Goal: Transaction & Acquisition: Book appointment/travel/reservation

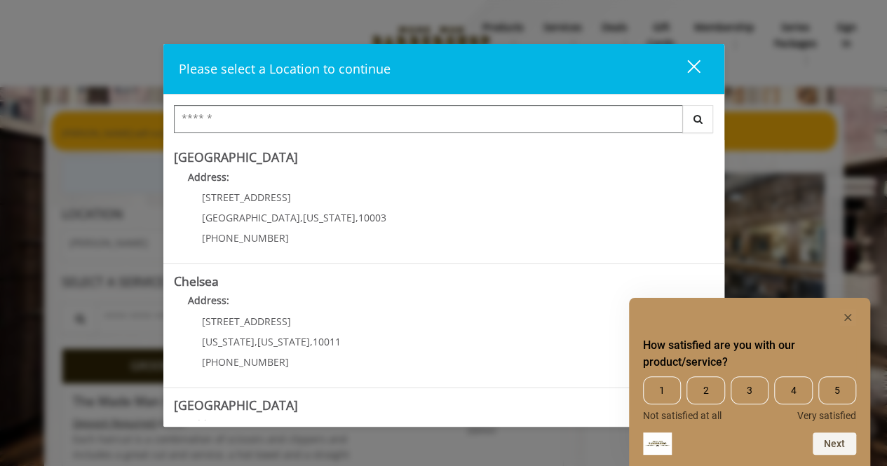
click at [852, 314] on rect "Hide survey" at bounding box center [848, 317] width 17 height 17
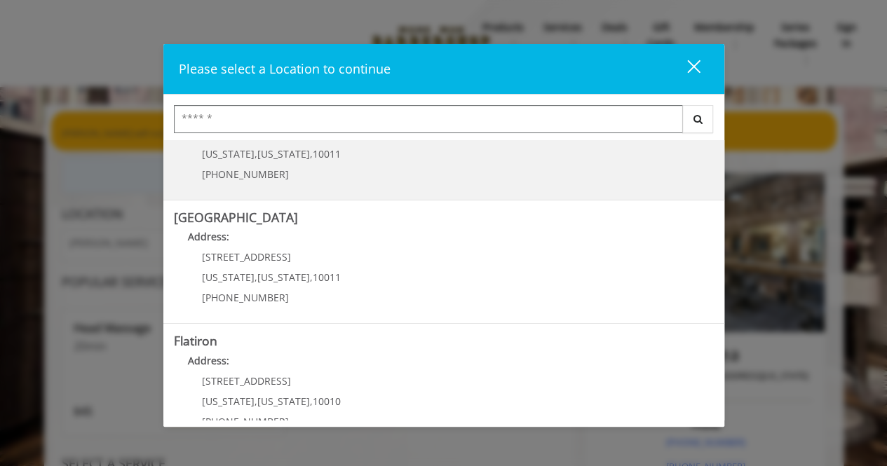
scroll to position [210, 0]
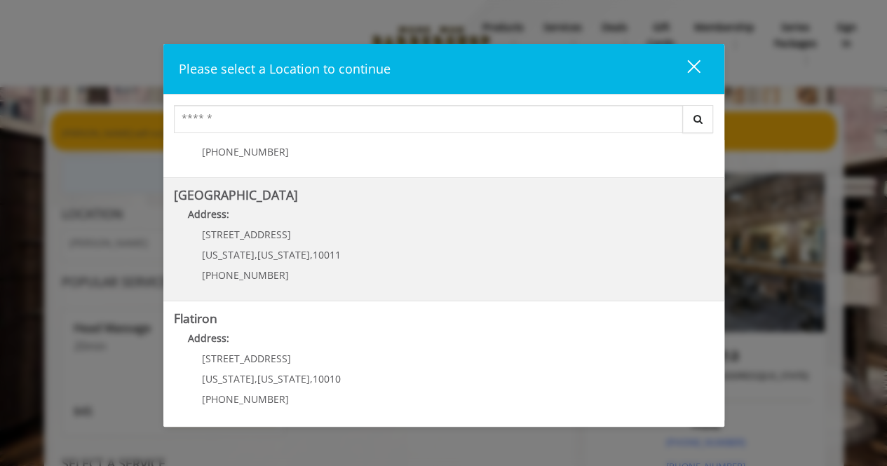
click at [355, 233] on Street "[GEOGRAPHIC_DATA] Address: [STREET_ADDRESS][US_STATE][US_STATE] (646) 850-0041" at bounding box center [444, 240] width 540 height 102
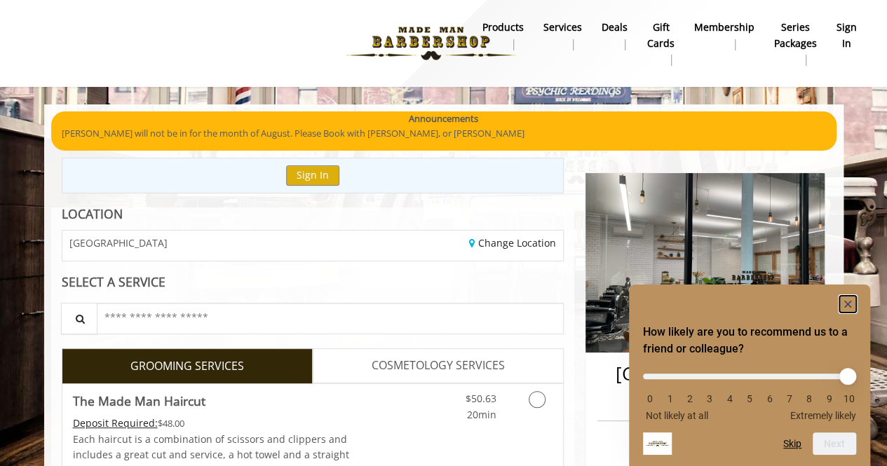
click at [846, 300] on rect "Hide survey" at bounding box center [848, 304] width 17 height 17
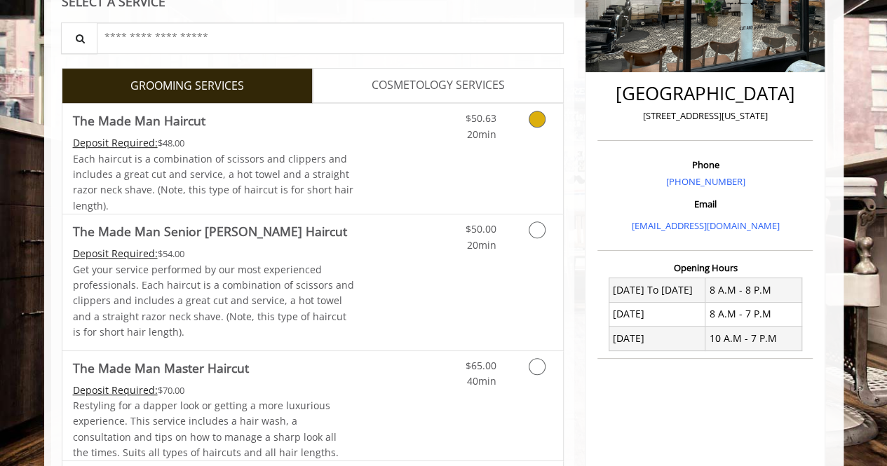
scroll to position [351, 0]
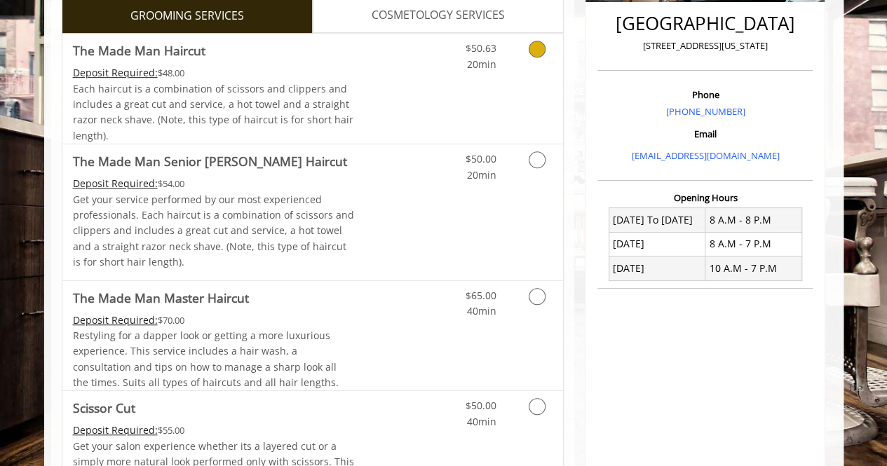
click at [398, 85] on link "Discounted Price" at bounding box center [395, 89] width 83 height 110
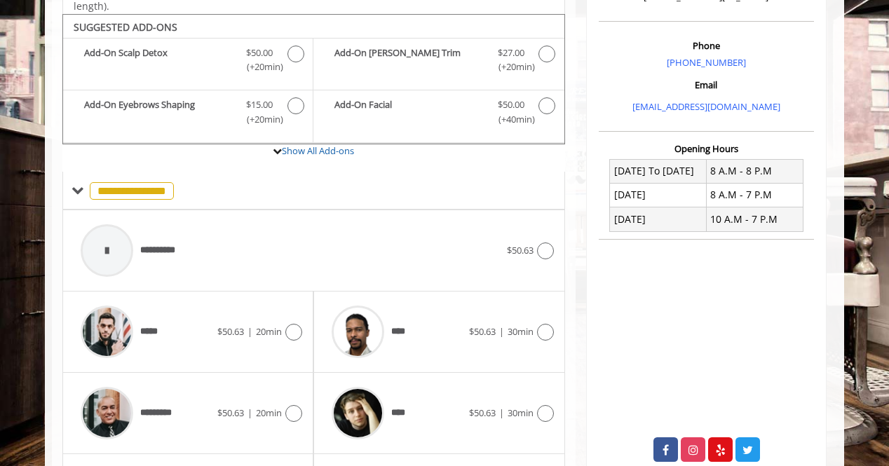
scroll to position [412, 0]
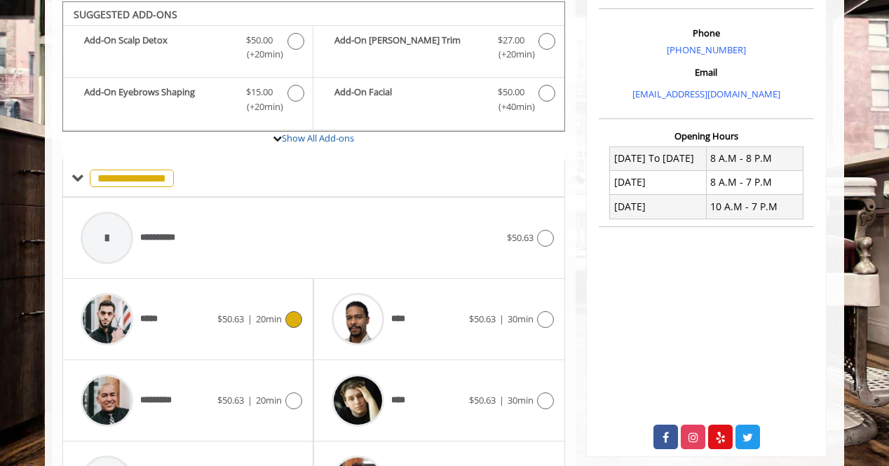
click at [177, 330] on div "*****" at bounding box center [146, 319] width 144 height 67
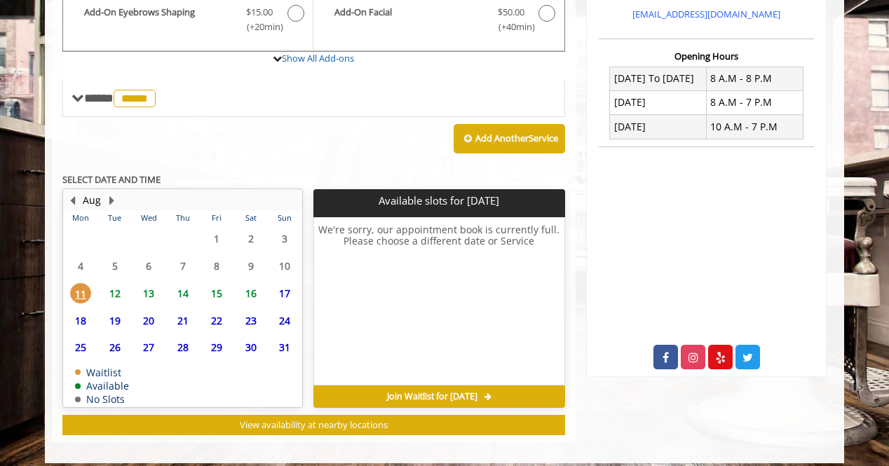
scroll to position [499, 0]
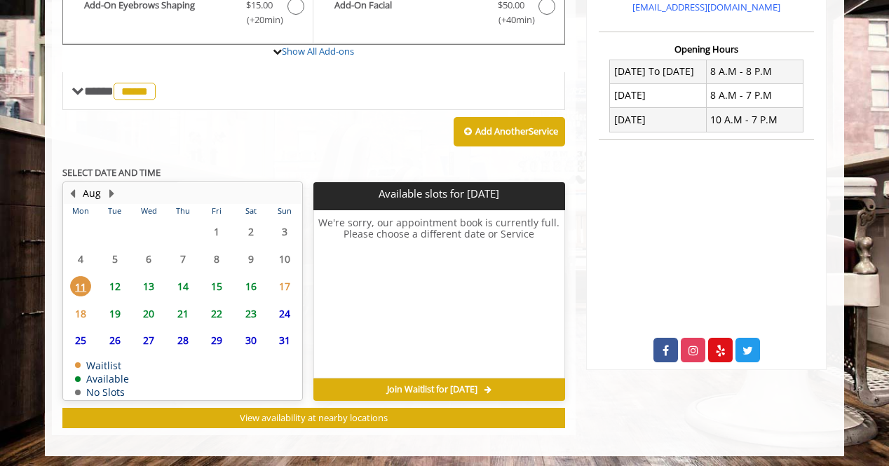
click at [115, 286] on span "12" at bounding box center [115, 286] width 21 height 20
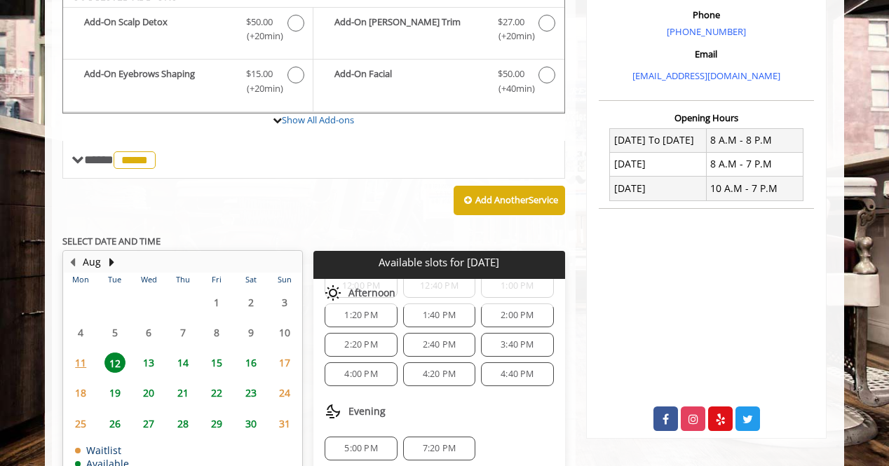
scroll to position [520, 0]
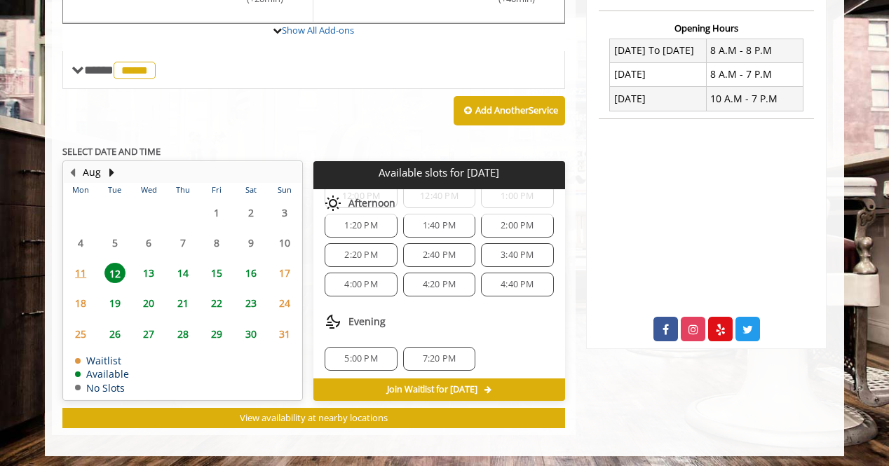
click at [143, 267] on span "13" at bounding box center [148, 273] width 21 height 20
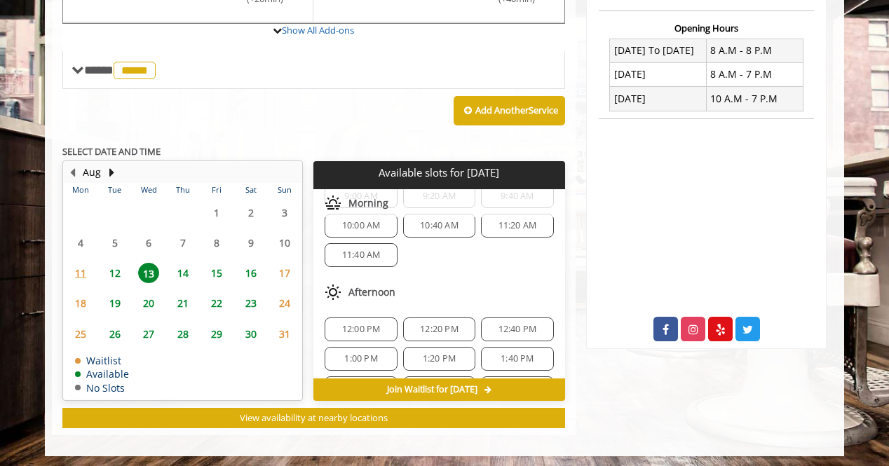
scroll to position [293, 0]
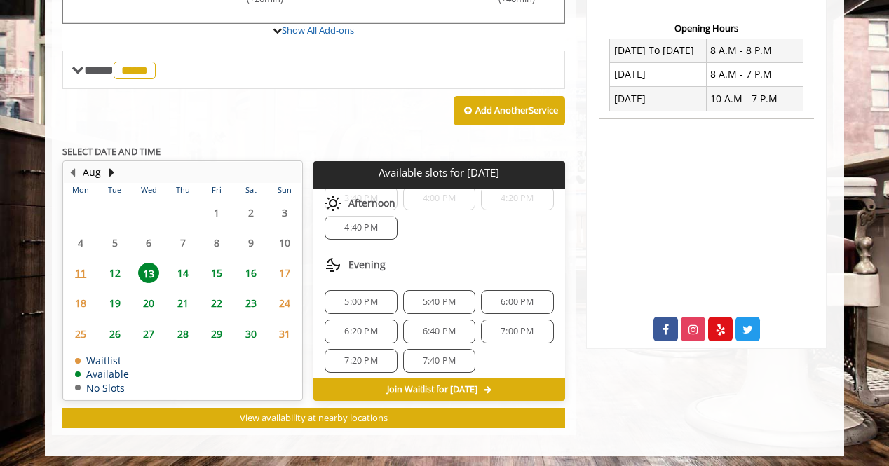
click at [369, 356] on span "7:20 PM" at bounding box center [360, 361] width 33 height 11
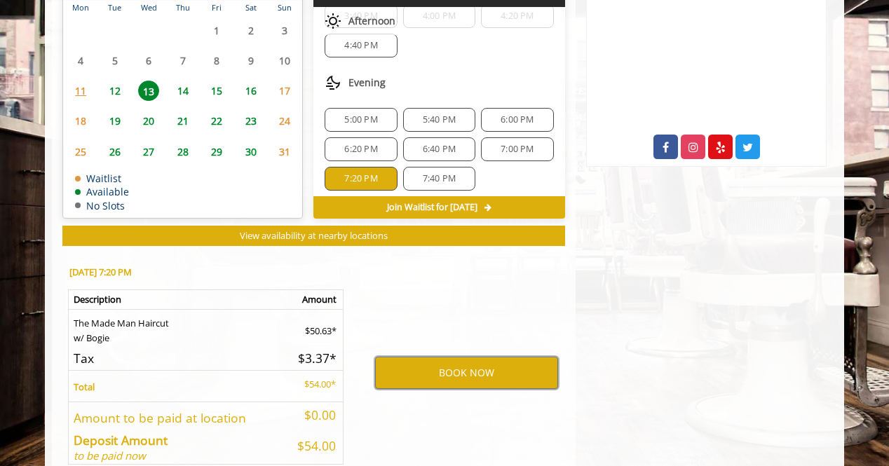
scroll to position [633, 0]
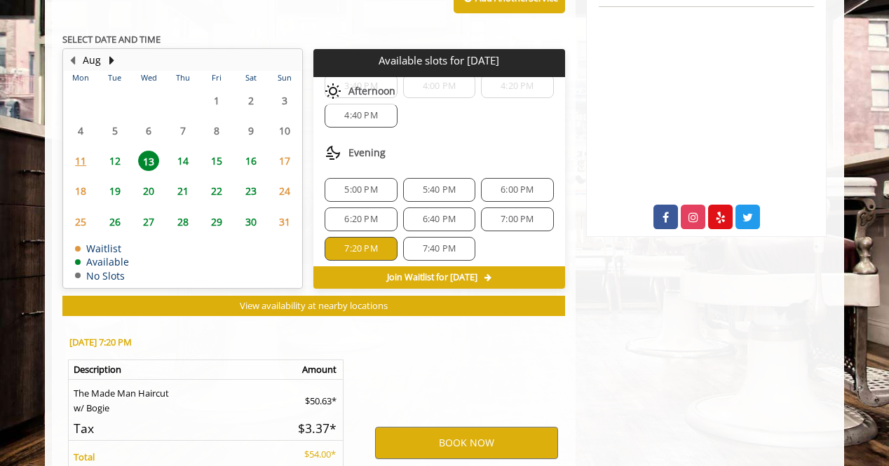
click at [372, 184] on span "5:00 PM" at bounding box center [360, 189] width 33 height 11
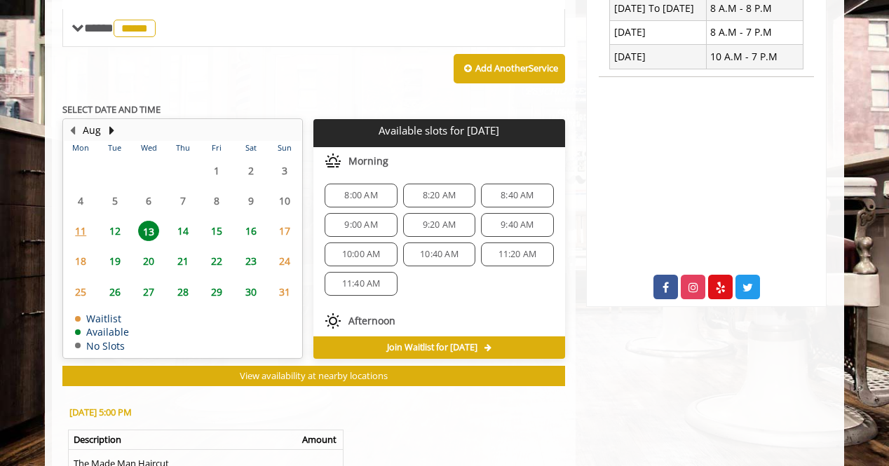
scroll to position [0, 0]
click at [115, 232] on span "12" at bounding box center [115, 231] width 21 height 20
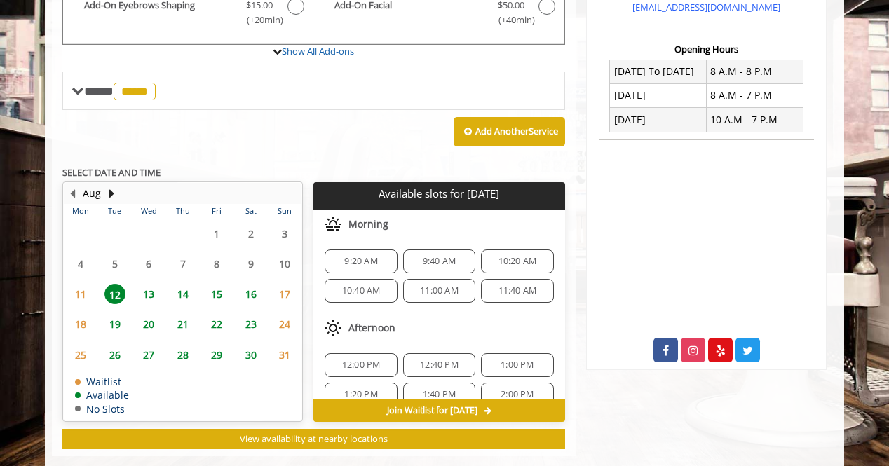
scroll to position [520, 0]
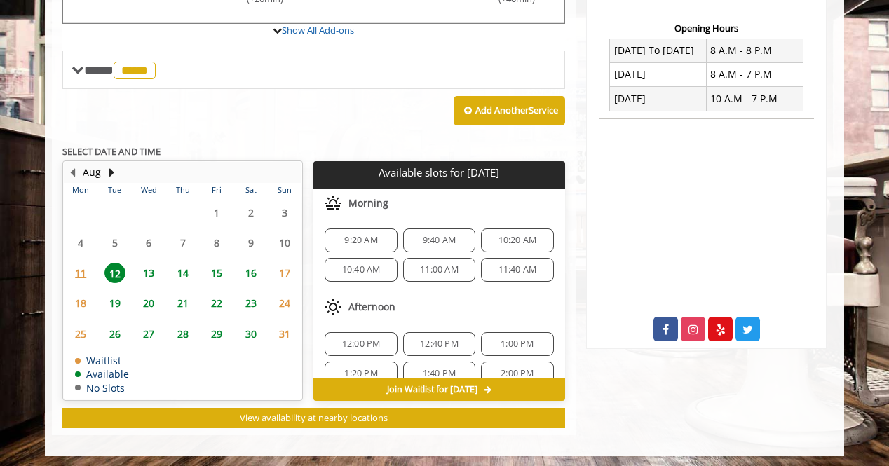
click at [149, 267] on span "13" at bounding box center [148, 273] width 21 height 20
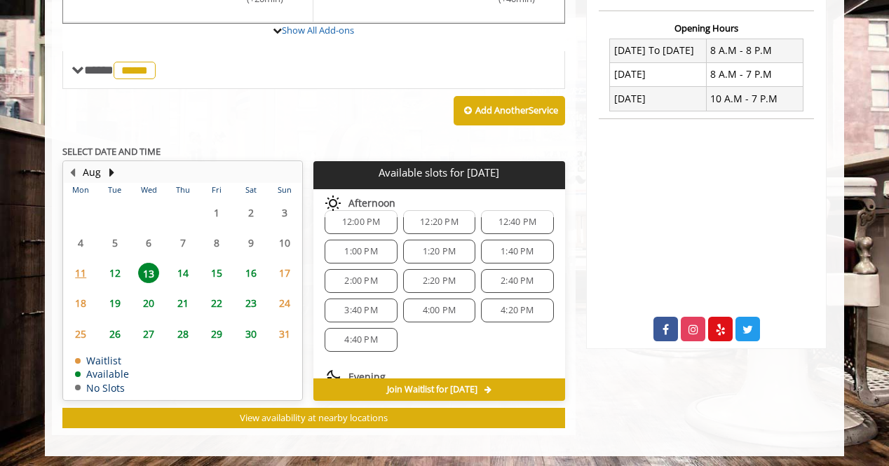
scroll to position [293, 0]
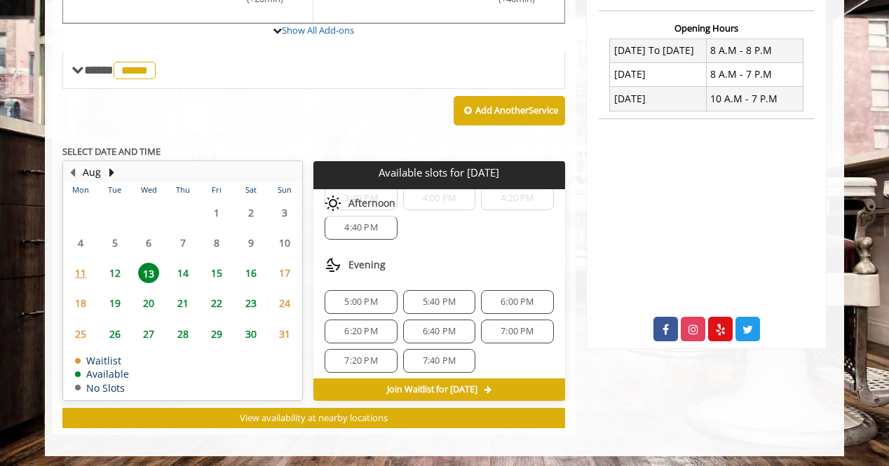
click at [366, 356] on span "7:20 PM" at bounding box center [360, 361] width 33 height 11
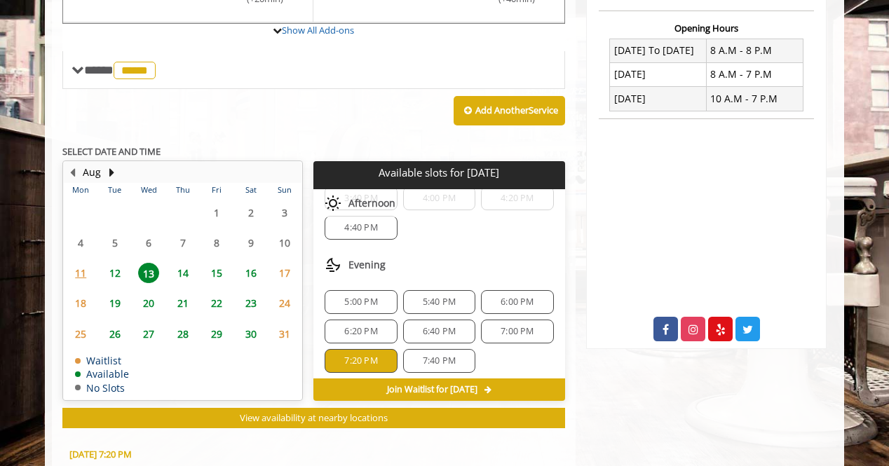
scroll to position [773, 0]
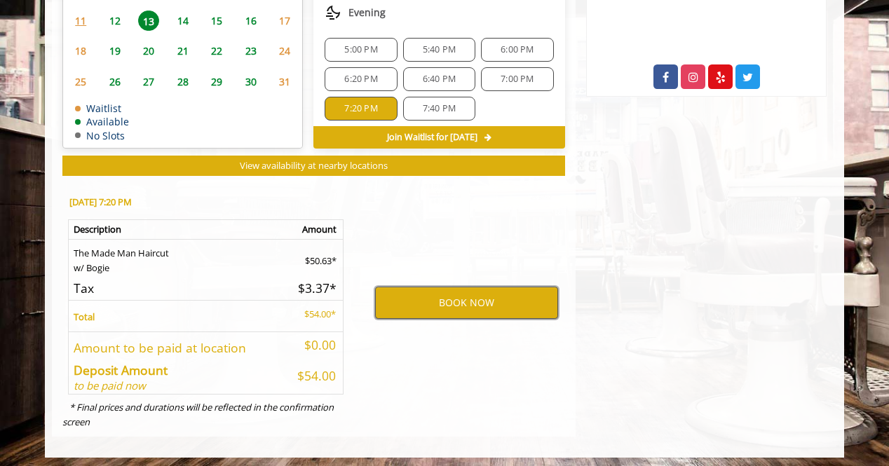
click at [448, 303] on button "BOOK NOW" at bounding box center [466, 303] width 183 height 32
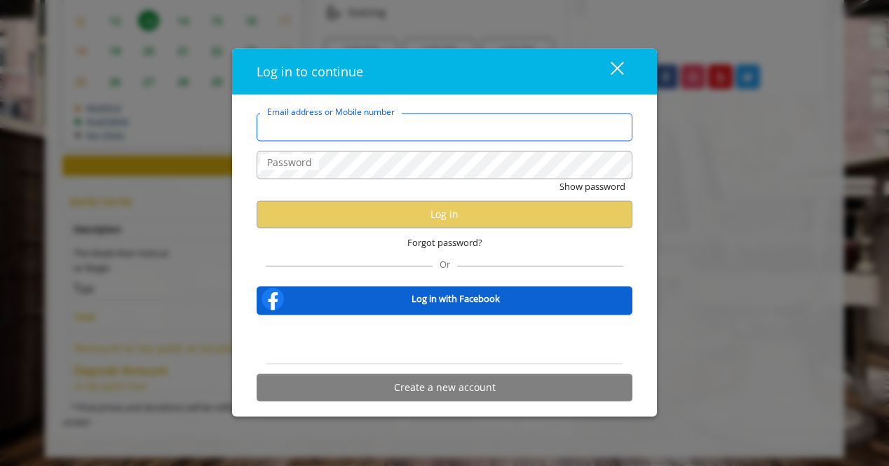
type input "**********"
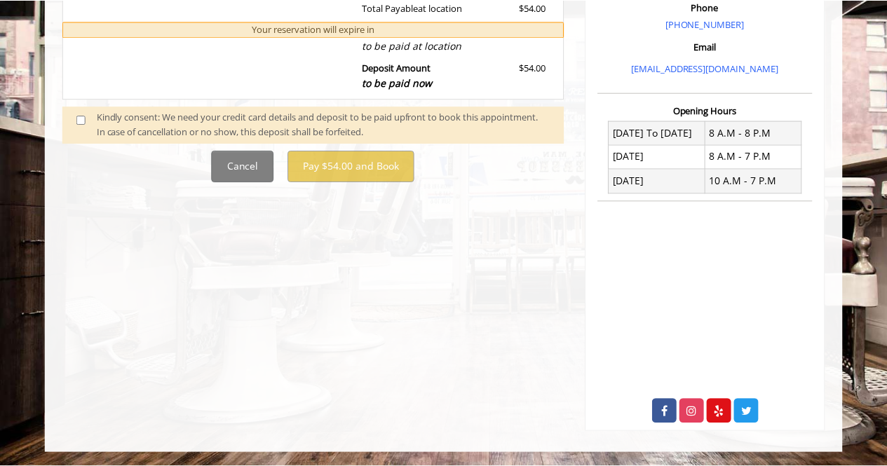
scroll to position [0, 0]
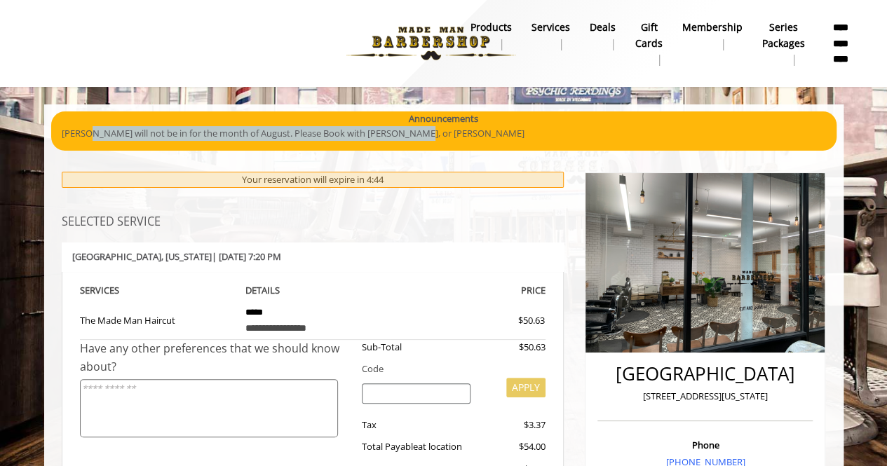
drag, startPoint x: 88, startPoint y: 134, endPoint x: 407, endPoint y: 140, distance: 318.5
click at [407, 140] on p "[PERSON_NAME] will not be in for the month of August. Please Book with [PERSON_…" at bounding box center [444, 133] width 765 height 15
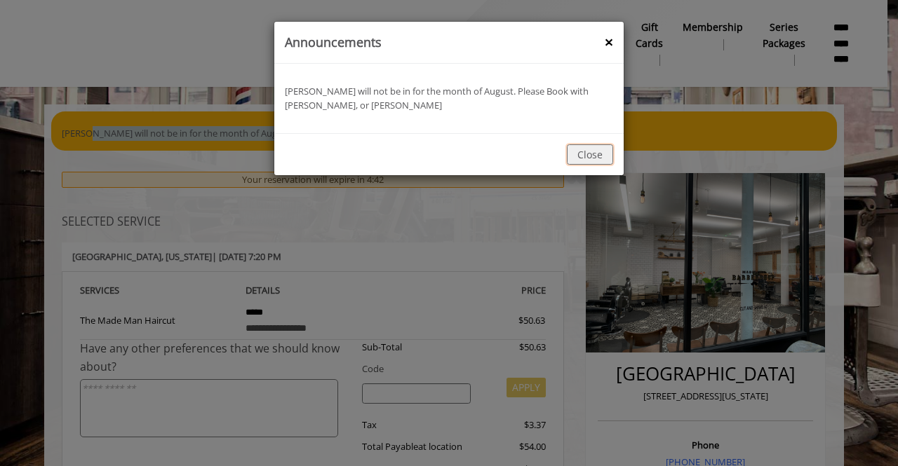
click at [610, 155] on button "Close" at bounding box center [590, 155] width 46 height 20
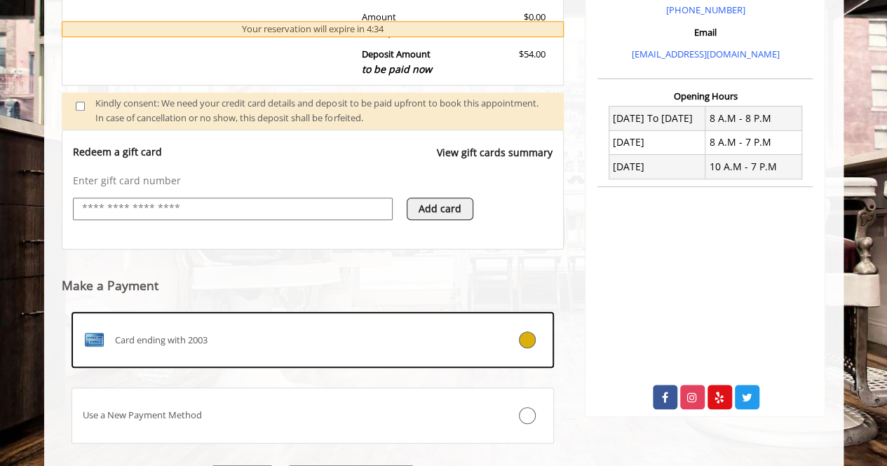
scroll to position [525, 0]
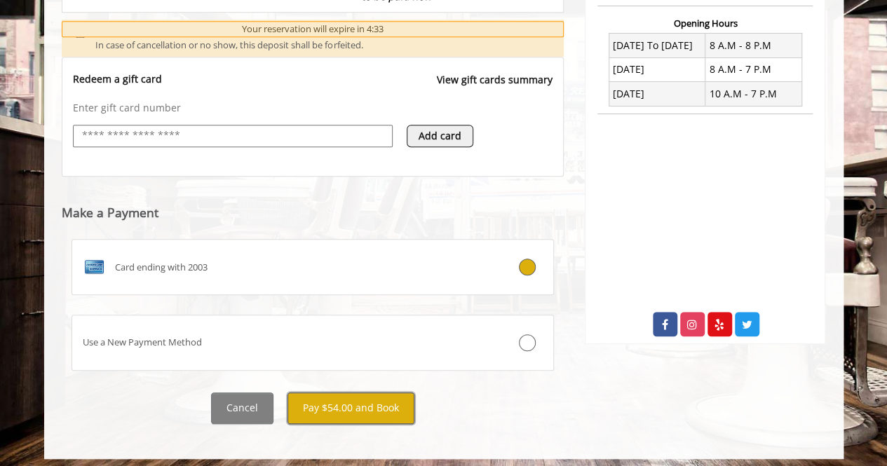
click at [370, 405] on button "Pay $54.00 and Book" at bounding box center [351, 409] width 127 height 32
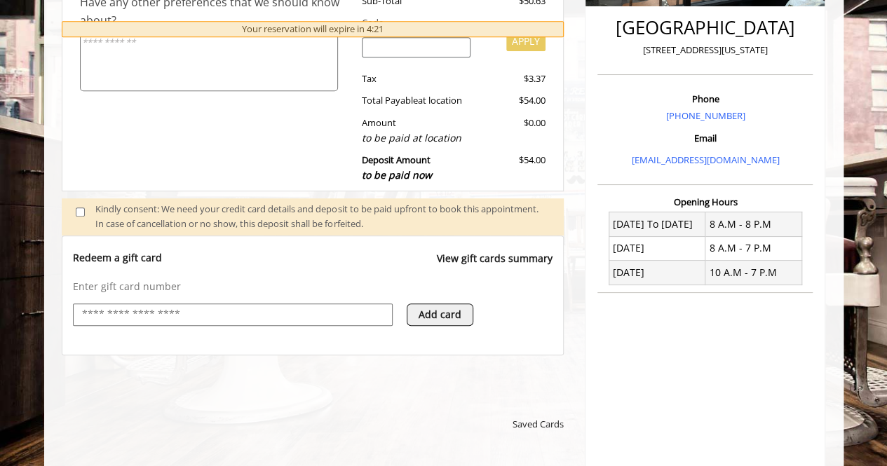
scroll to position [491, 0]
